Goal: Information Seeking & Learning: Learn about a topic

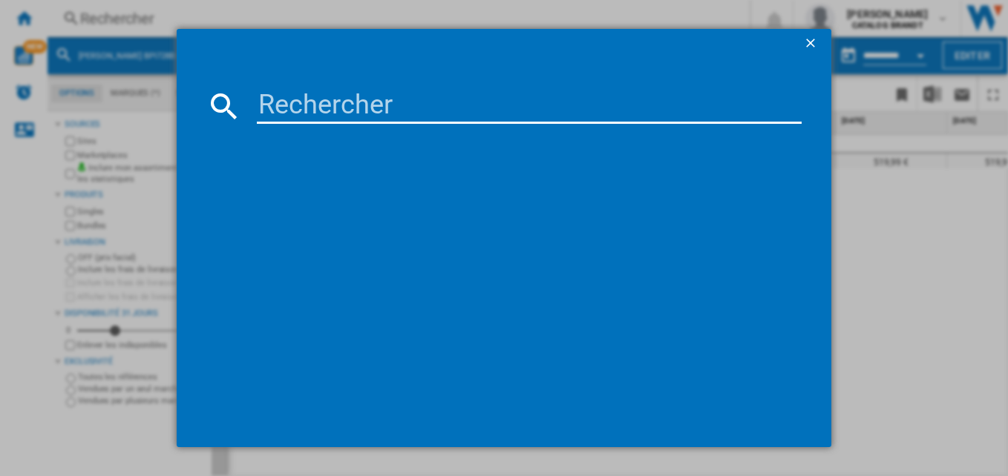
click at [352, 114] on input at bounding box center [530, 106] width 546 height 36
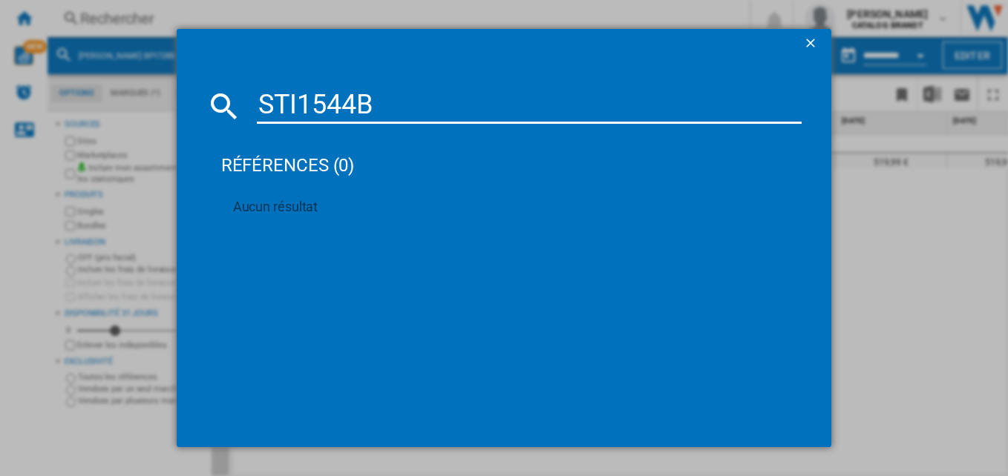
type input "STI1544B"
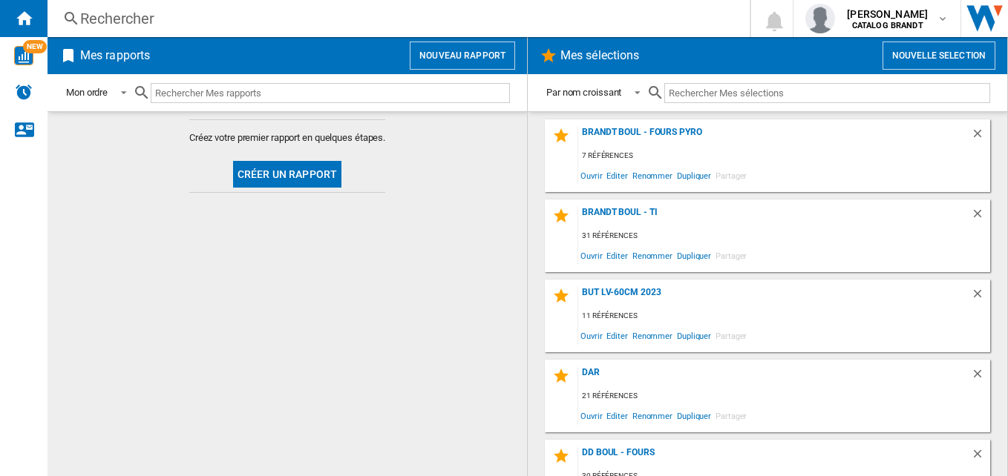
click at [357, 13] on div "Rechercher" at bounding box center [395, 18] width 631 height 21
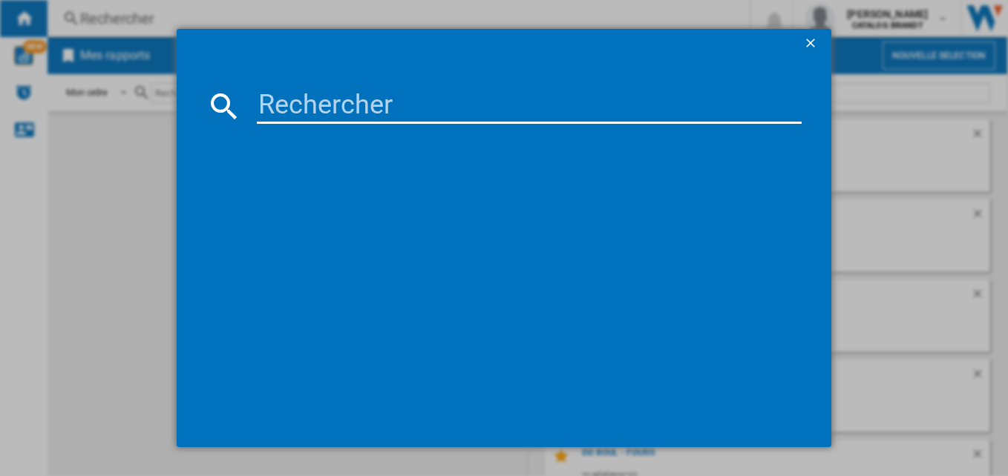
click at [402, 105] on input at bounding box center [530, 106] width 546 height 36
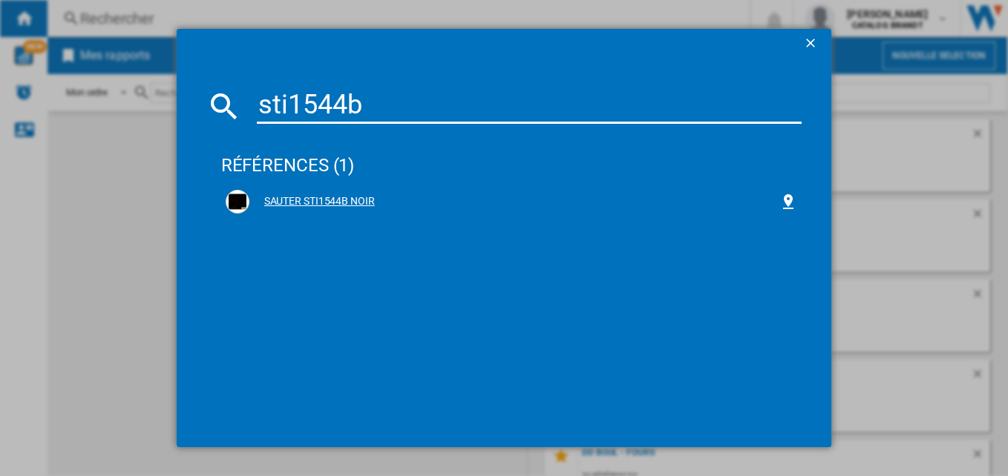
type input "sti1544b"
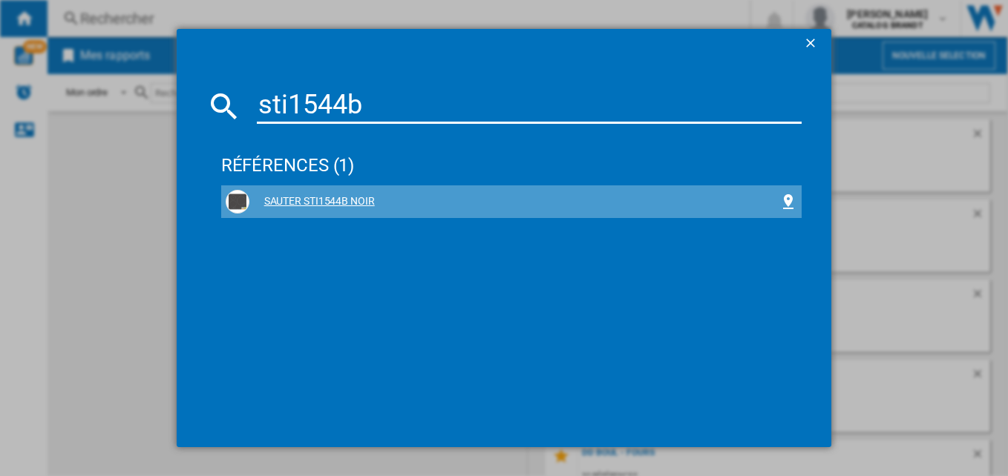
click at [333, 197] on div "SAUTER STI1544B NOIR" at bounding box center [514, 201] width 531 height 15
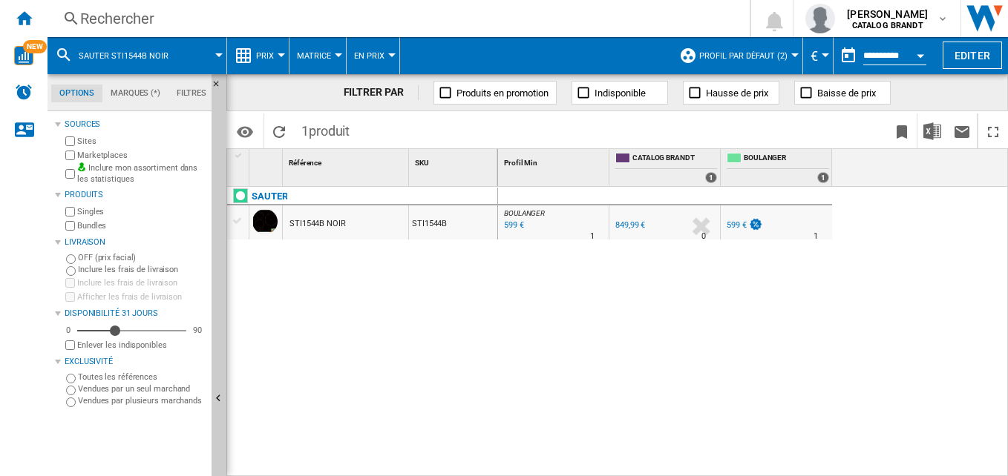
click at [255, 44] on div "Prix" at bounding box center [258, 55] width 47 height 37
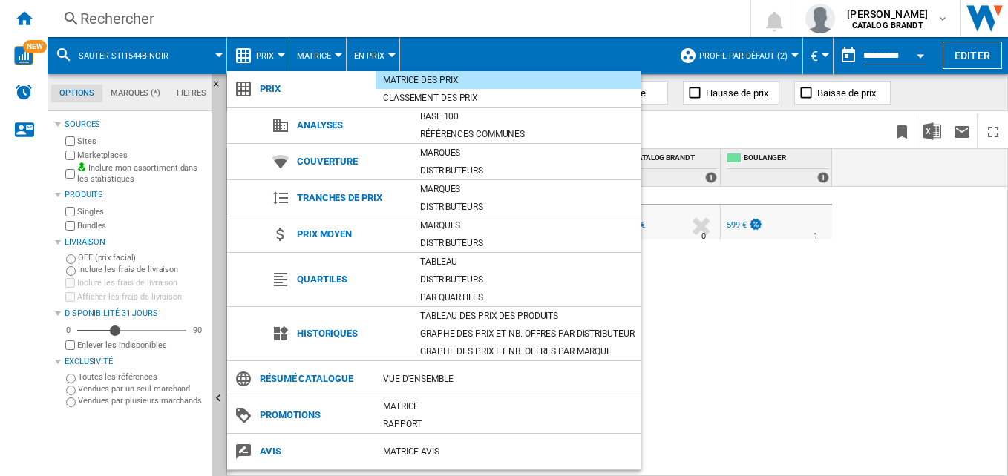
click at [264, 61] on md-backdrop at bounding box center [504, 238] width 1008 height 476
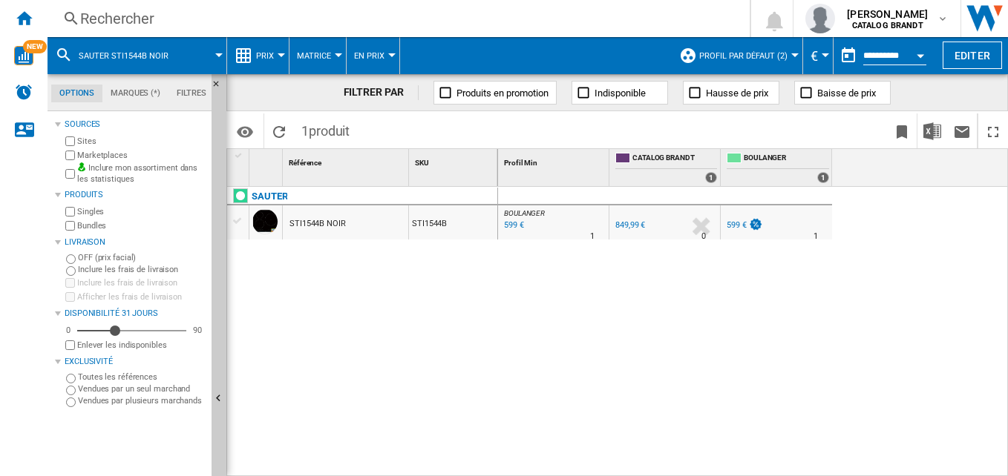
click at [261, 45] on button "Prix" at bounding box center [268, 55] width 25 height 37
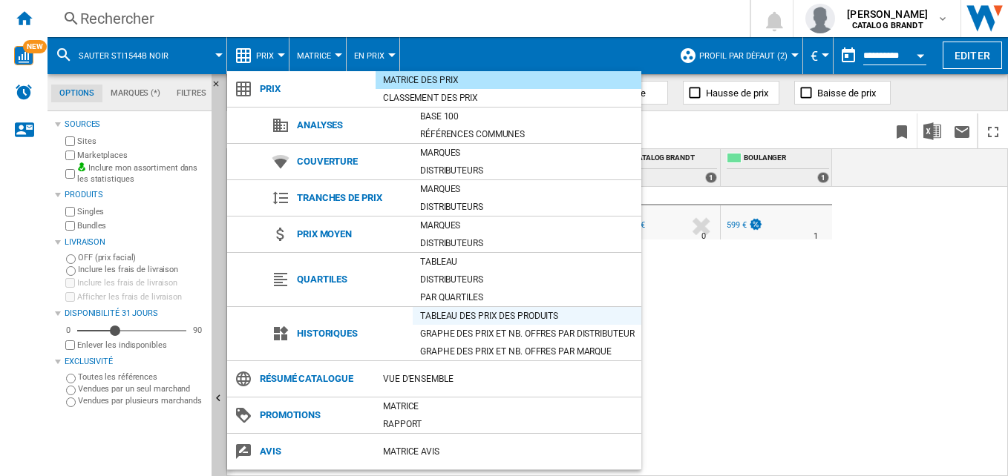
click at [565, 310] on div "Tableau des prix des produits" at bounding box center [527, 316] width 229 height 15
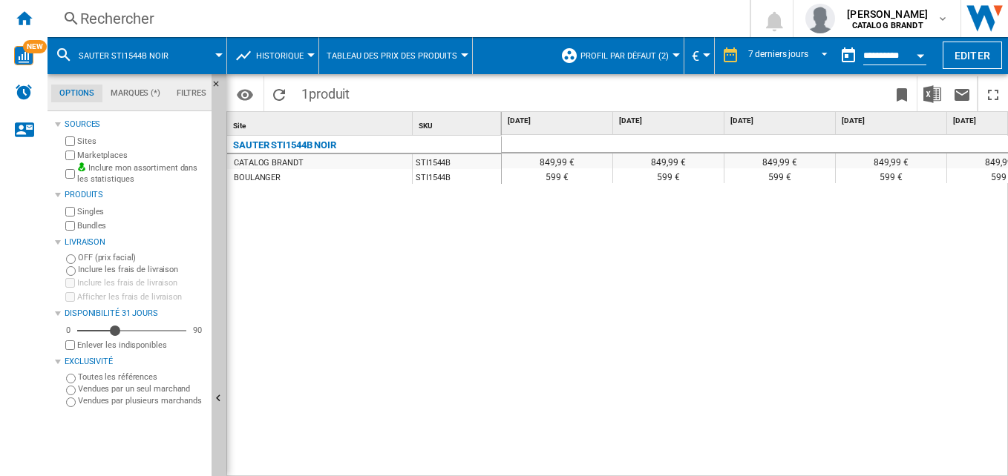
click at [646, 59] on span "Profil par défaut (2)" at bounding box center [624, 56] width 88 height 10
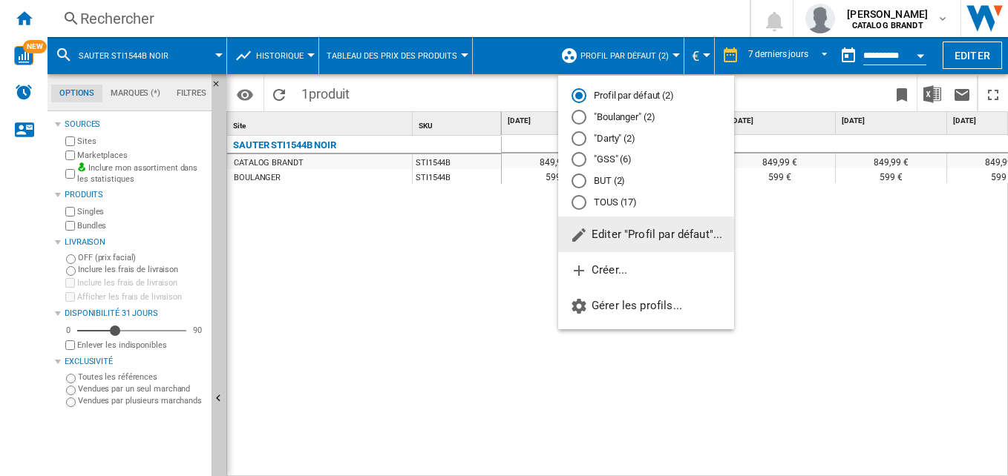
click at [551, 246] on md-backdrop at bounding box center [504, 238] width 1008 height 476
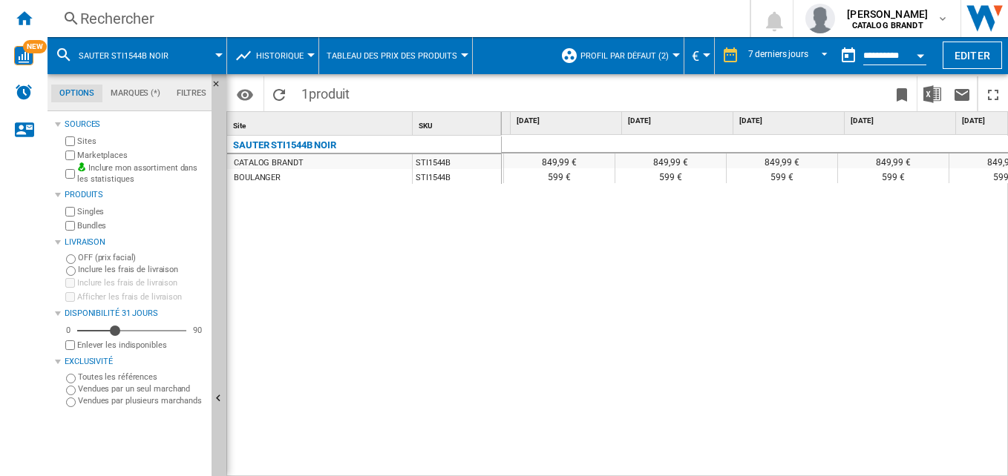
scroll to position [0, 220]
click at [773, 55] on div "7 derniers jours" at bounding box center [778, 55] width 60 height 10
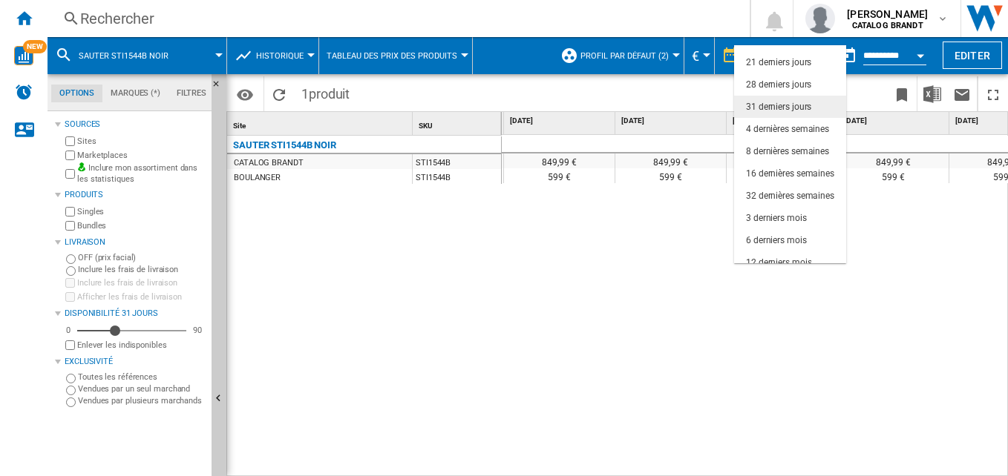
scroll to position [62, 0]
click at [769, 243] on div "6 derniers mois" at bounding box center [776, 240] width 61 height 13
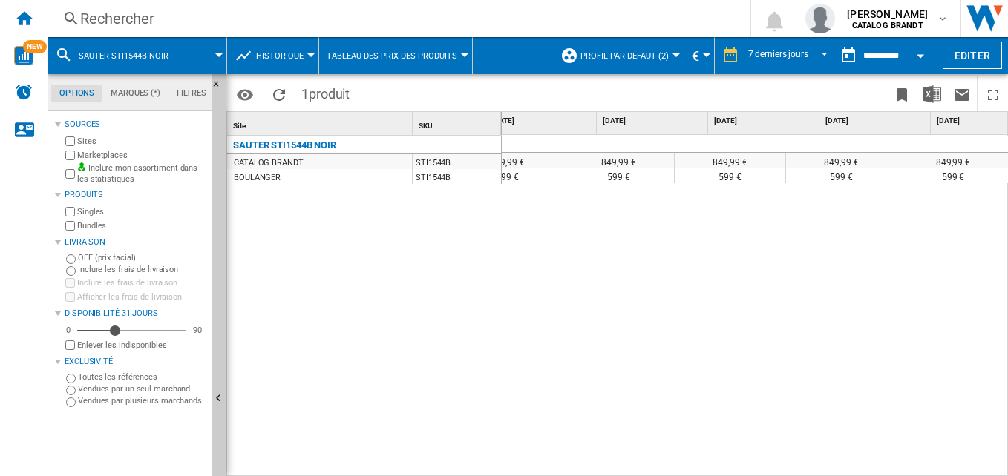
scroll to position [0, 384]
click at [776, 58] on div "7 derniers jours" at bounding box center [778, 55] width 60 height 10
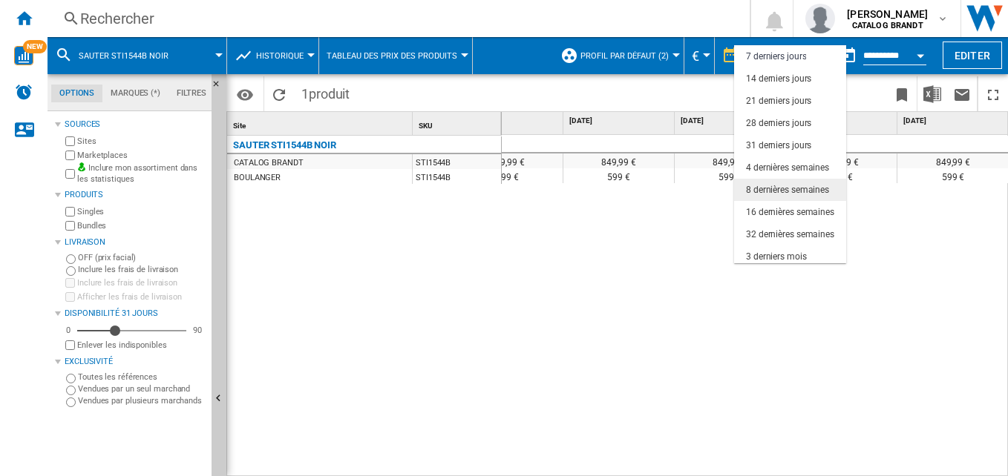
scroll to position [94, 0]
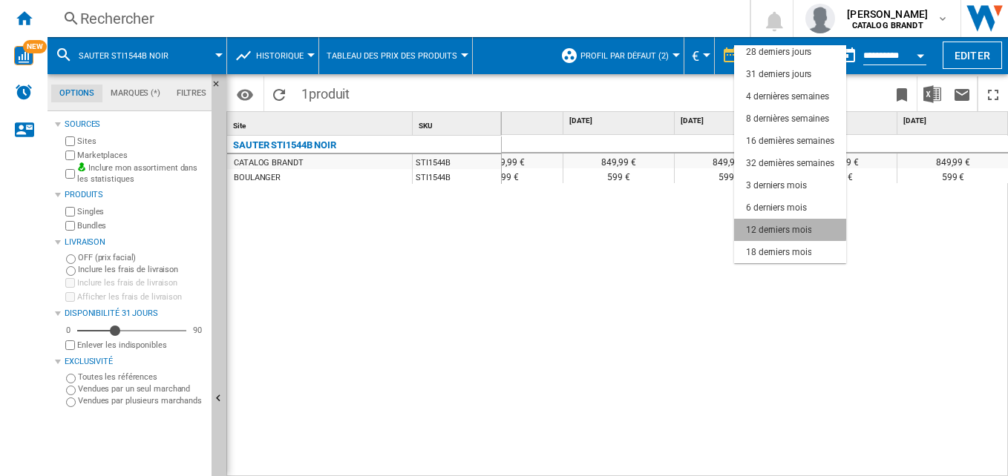
click at [778, 224] on div "12 derniers mois" at bounding box center [778, 230] width 65 height 13
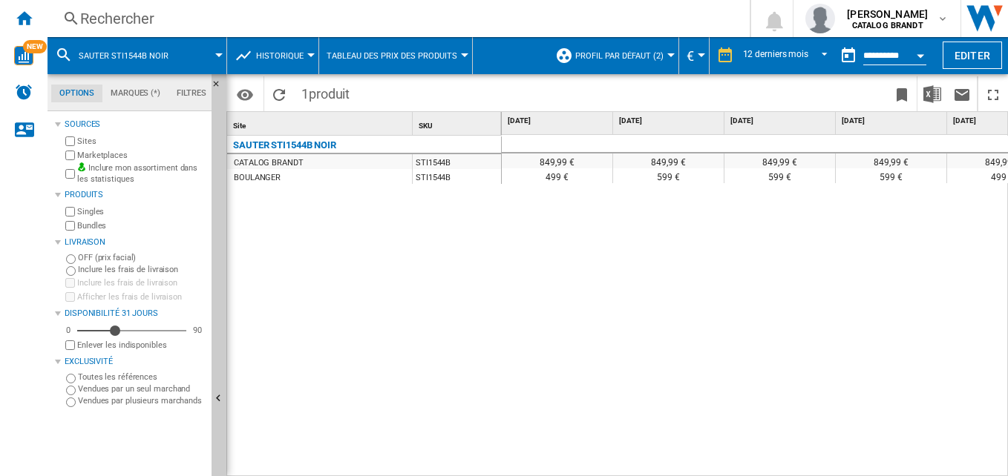
click at [655, 289] on div "849,99 € 849,99 € 849,99 € 849,99 € 849,99 € 849,99 € 849,99 € 849,99 € 849,99 …" at bounding box center [755, 306] width 507 height 342
